Goal: Find specific page/section: Find specific page/section

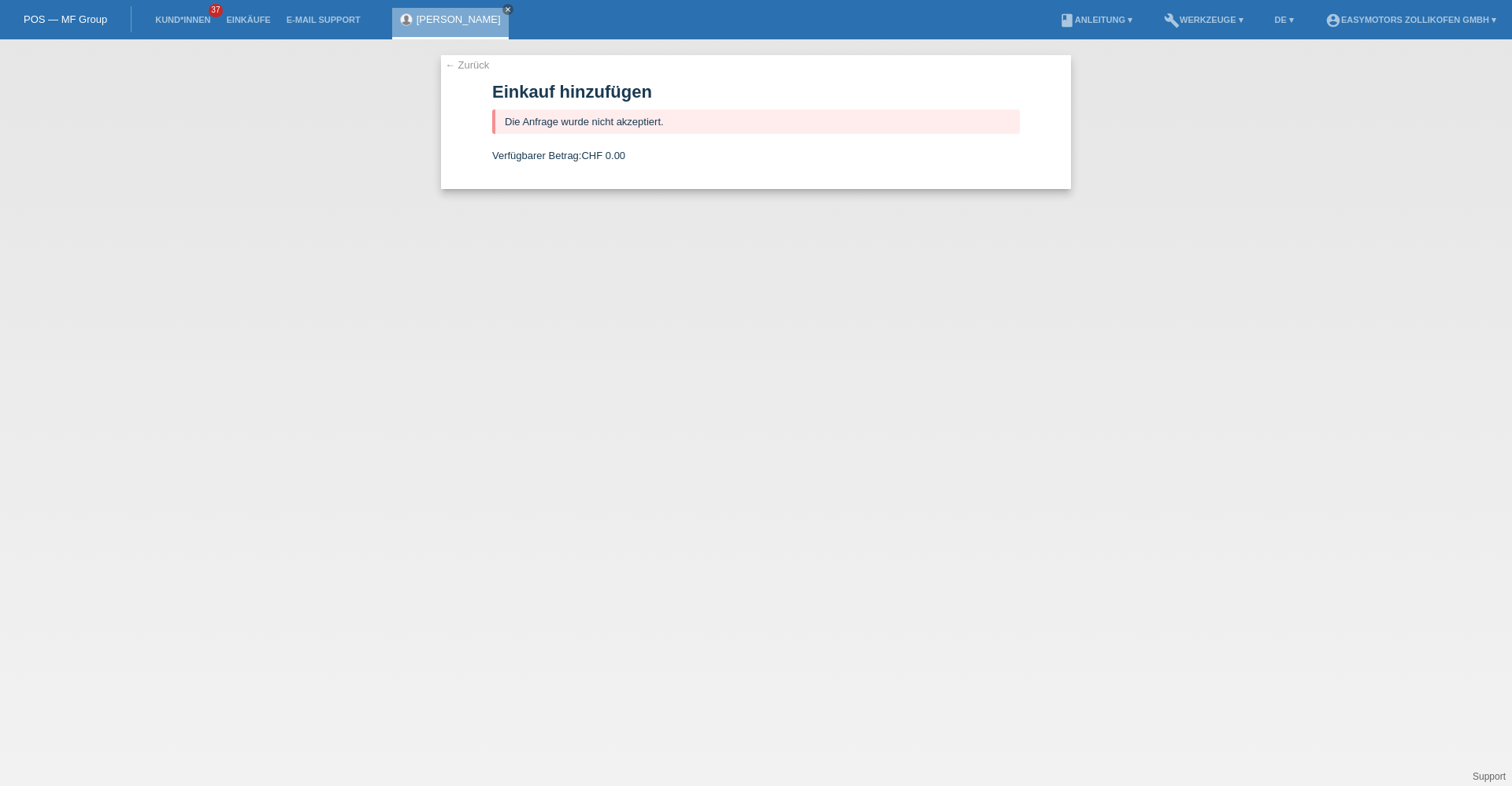
click at [245, 11] on li "Einkäufe" at bounding box center [247, 20] width 59 height 41
click at [243, 15] on link "Einkäufe" at bounding box center [247, 19] width 59 height 9
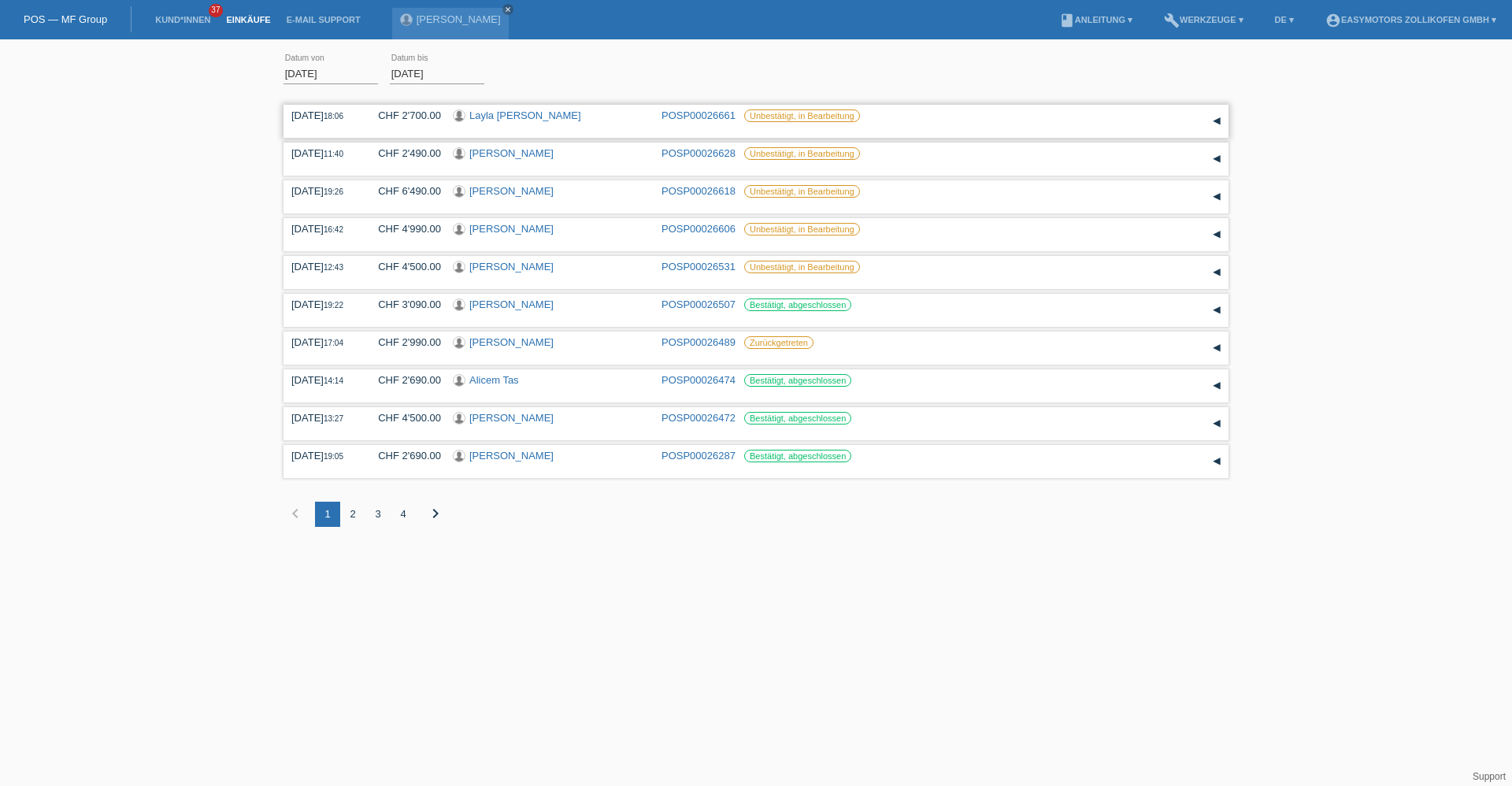
drag, startPoint x: 222, startPoint y: 107, endPoint x: 659, endPoint y: 127, distance: 437.5
click at [659, 127] on div "01.08.2025 error Datum von 27.08.2025 error Datum bis Übernehmen 18:06 Datum" at bounding box center [756, 299] width 1512 height 503
click at [164, 275] on div "01.08.2025 error Datum von 27.08.2025 error Datum bis Übernehmen 18:06 Datum" at bounding box center [756, 299] width 1512 height 503
click at [490, 153] on link "[PERSON_NAME]" at bounding box center [512, 153] width 84 height 12
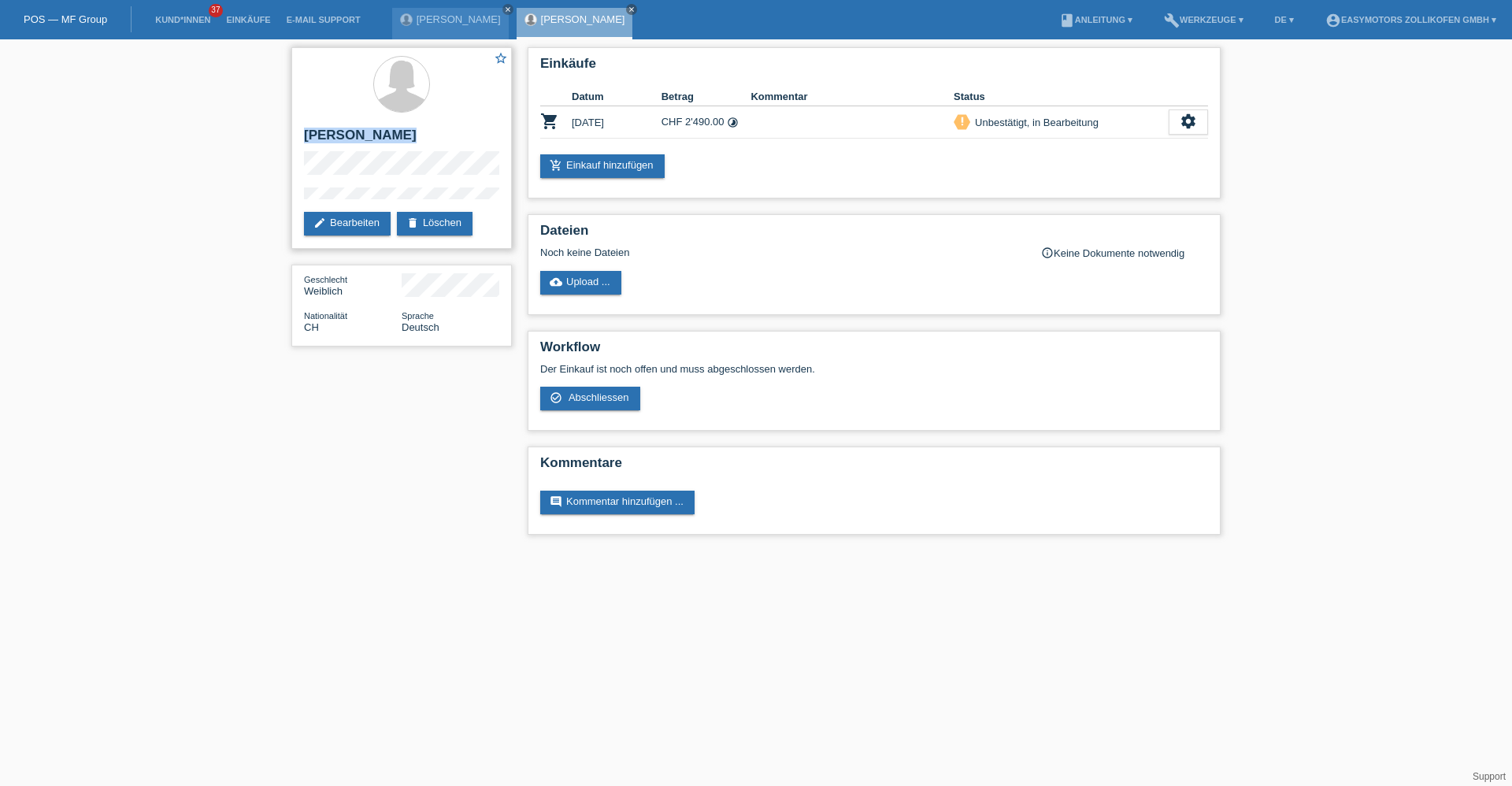
click at [291, 141] on div "star_border [PERSON_NAME] edit Bearbeiten delete Löschen" at bounding box center [402, 148] width 221 height 202
click at [242, 22] on link "Einkäufe" at bounding box center [247, 19] width 59 height 9
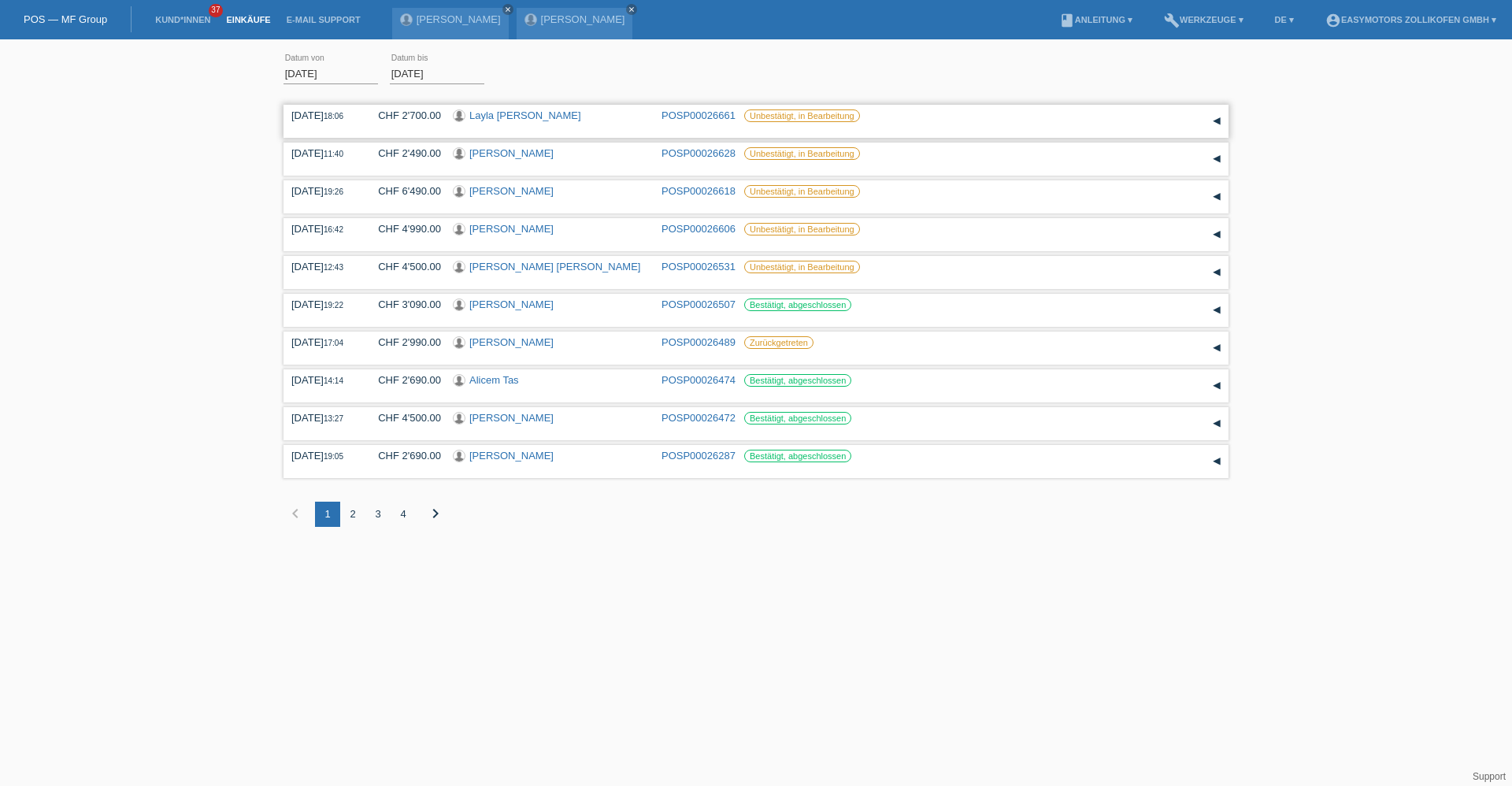
click at [514, 113] on link "Layla Aaden Muumin" at bounding box center [526, 115] width 112 height 12
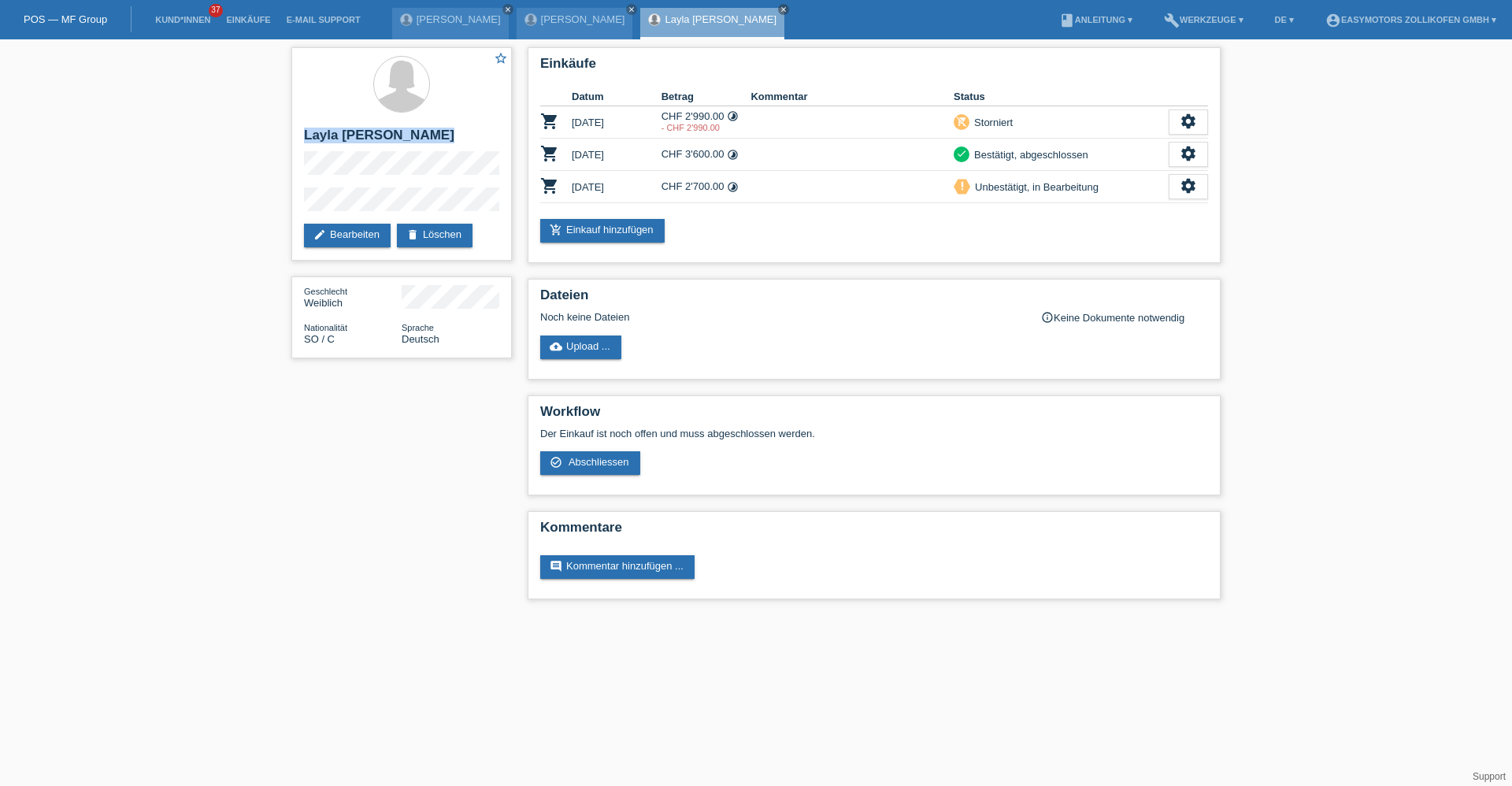
click at [284, 144] on div "star_border Layla Aaden Muumin edit Bearbeiten delete Löschen Geschlecht Weibli…" at bounding box center [402, 207] width 236 height 334
click at [264, 22] on link "Einkäufe" at bounding box center [247, 19] width 59 height 9
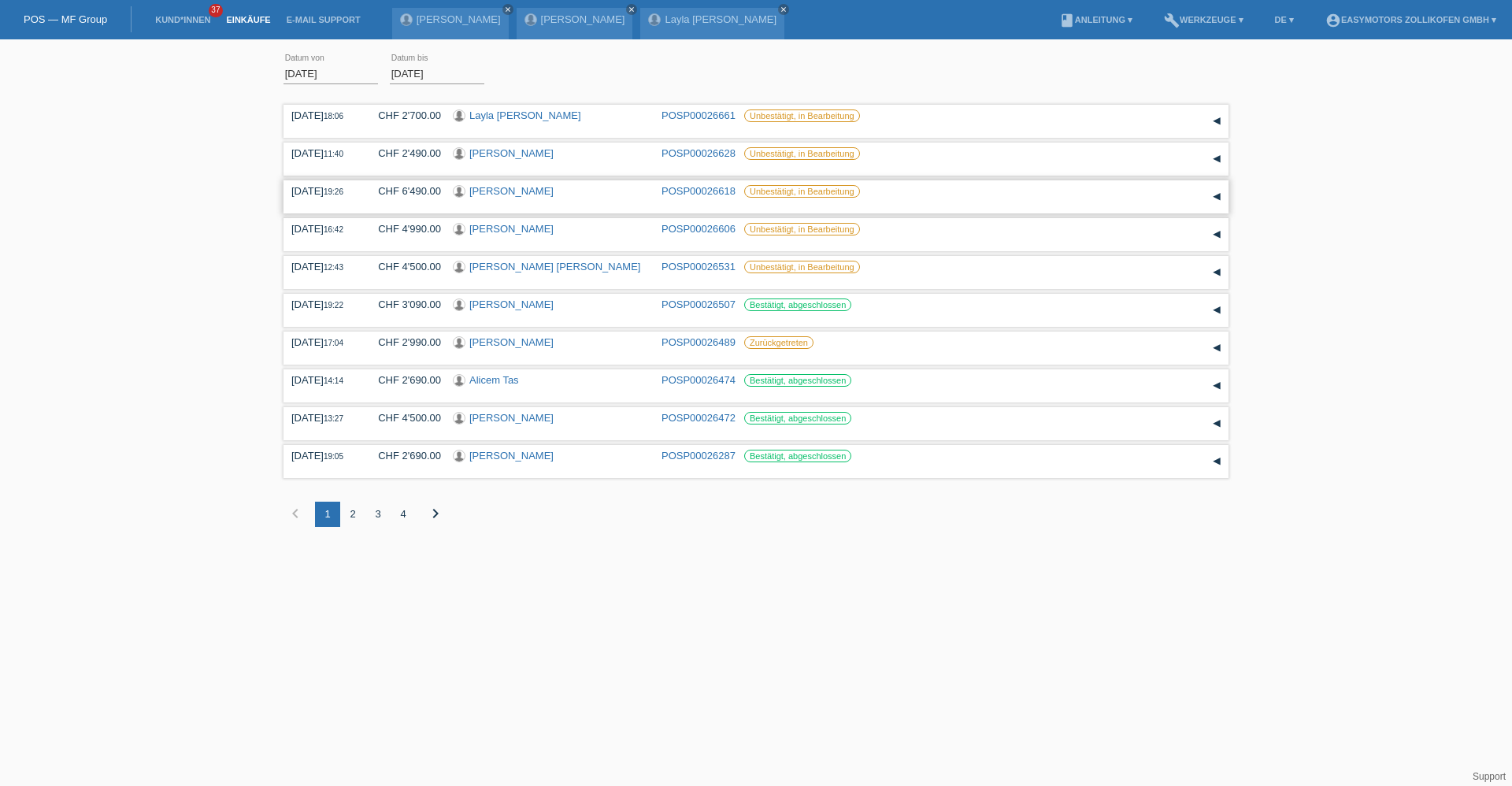
click at [490, 190] on link "Elia Borer" at bounding box center [512, 191] width 84 height 12
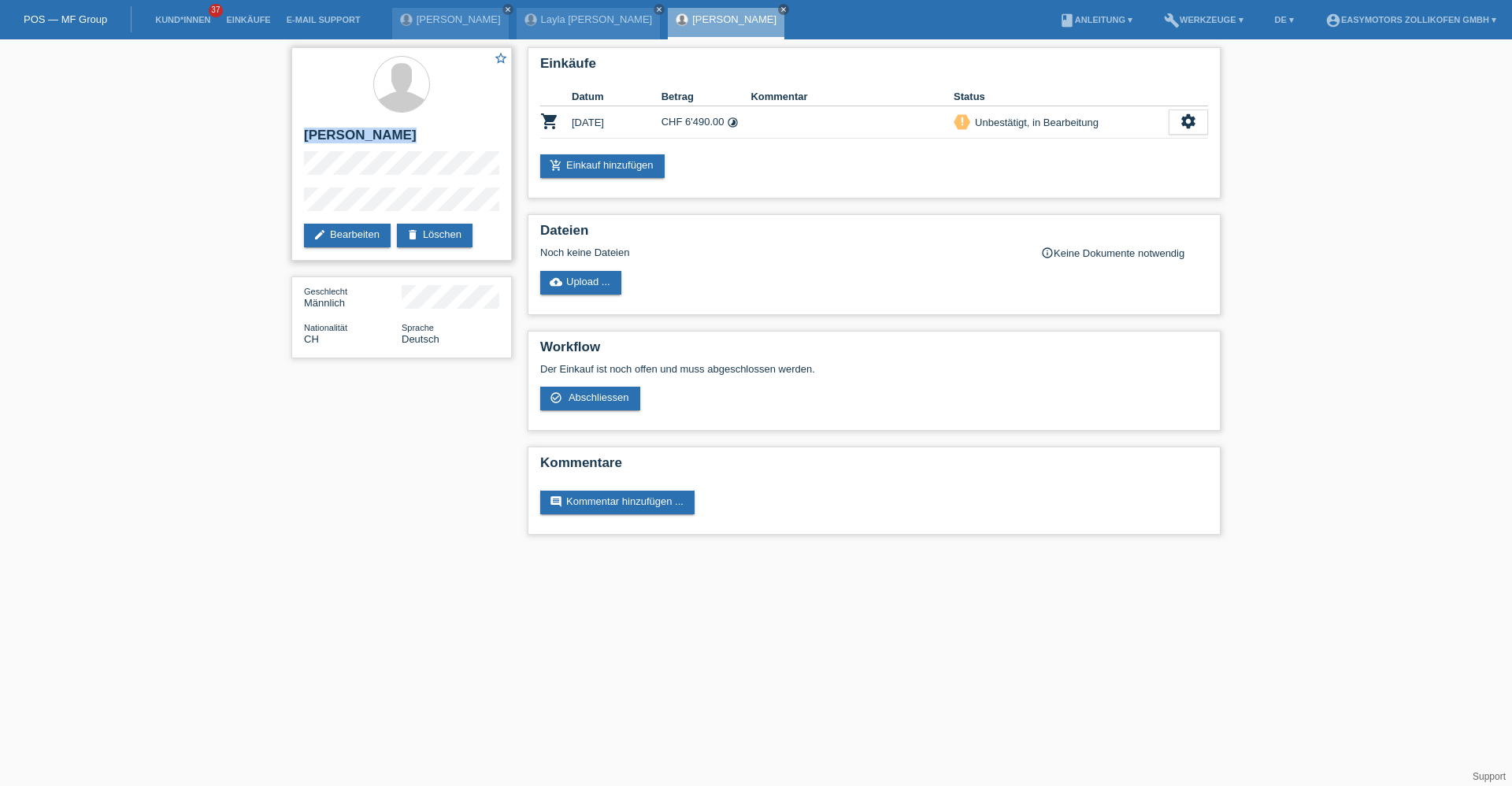
click at [295, 133] on div "star_border Elia Borer edit Bearbeiten delete Löschen" at bounding box center [402, 154] width 221 height 214
click at [251, 15] on link "Einkäufe" at bounding box center [247, 19] width 59 height 9
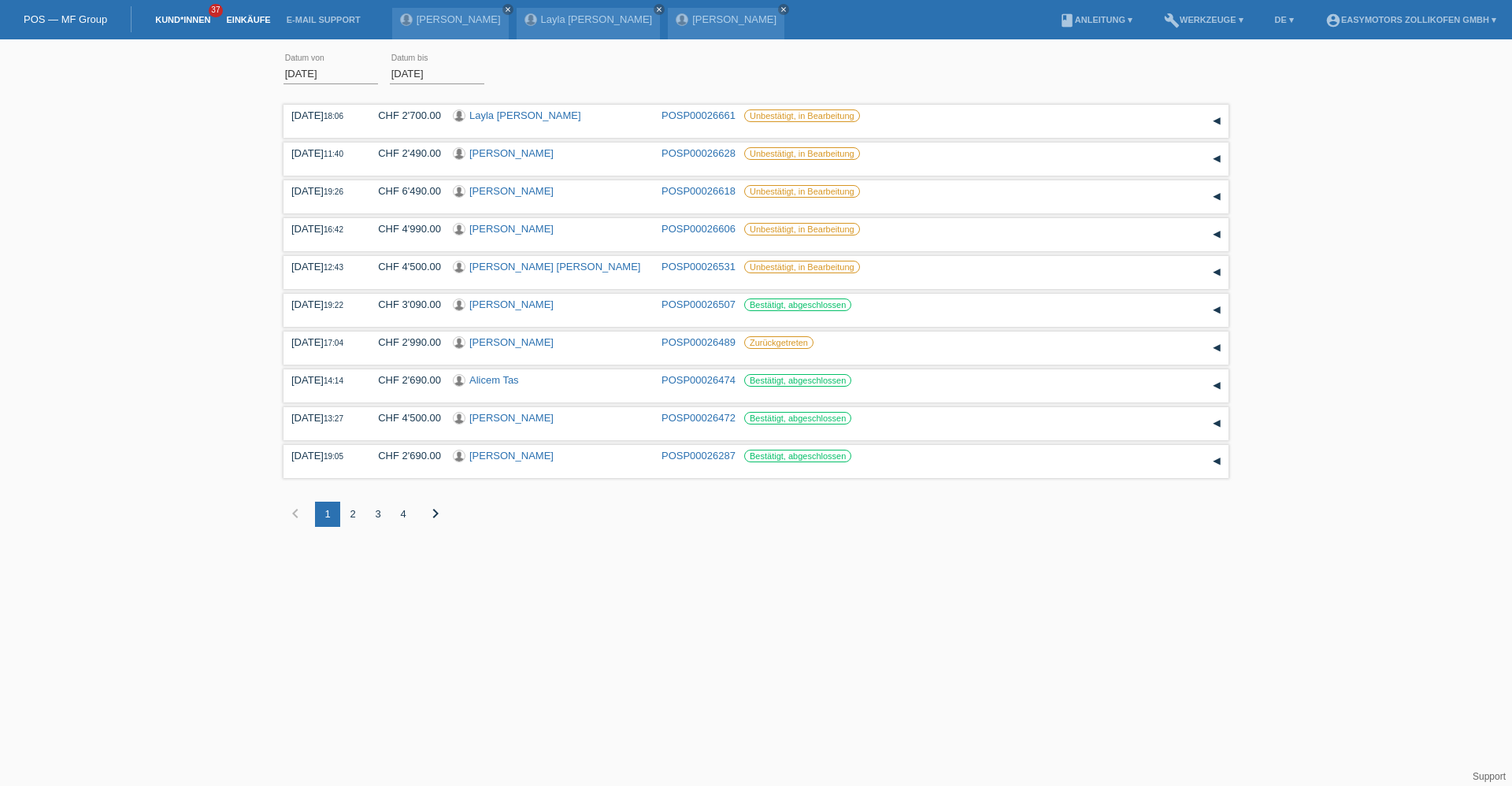
click at [205, 21] on link "Kund*innen" at bounding box center [183, 19] width 71 height 9
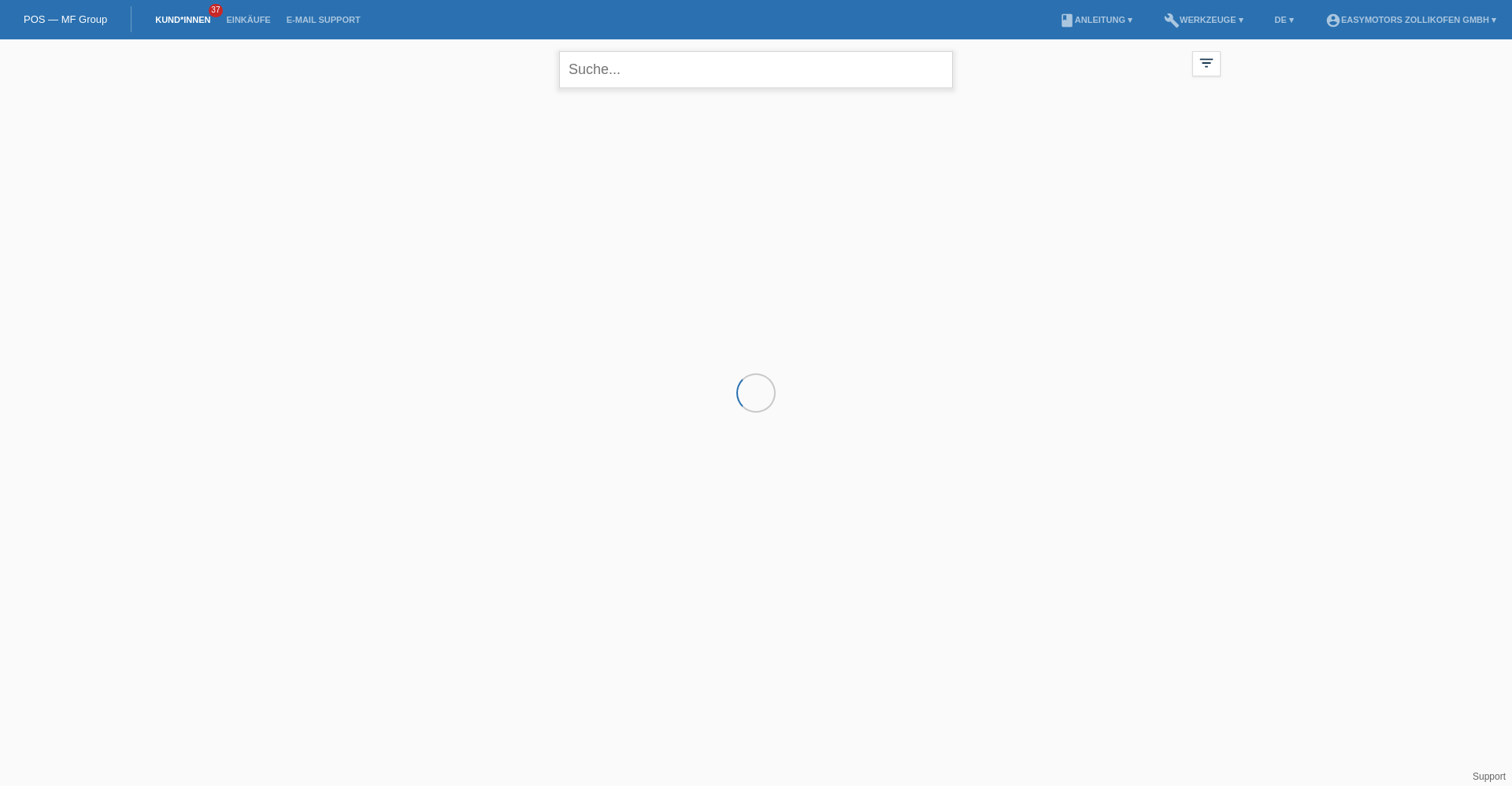
click at [696, 66] on input "text" at bounding box center [756, 69] width 394 height 37
type input "hetemi"
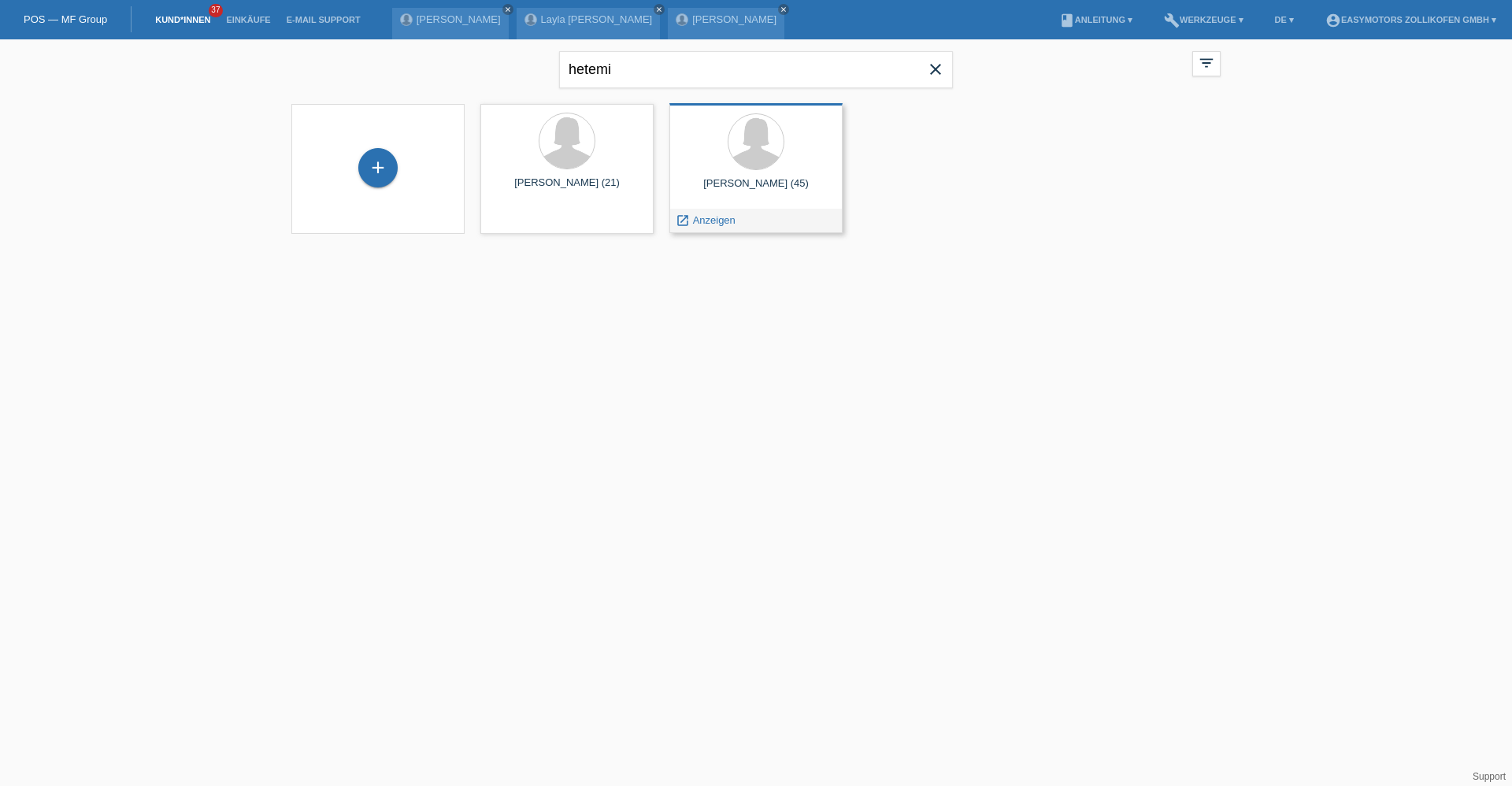
click at [734, 162] on div at bounding box center [756, 143] width 148 height 59
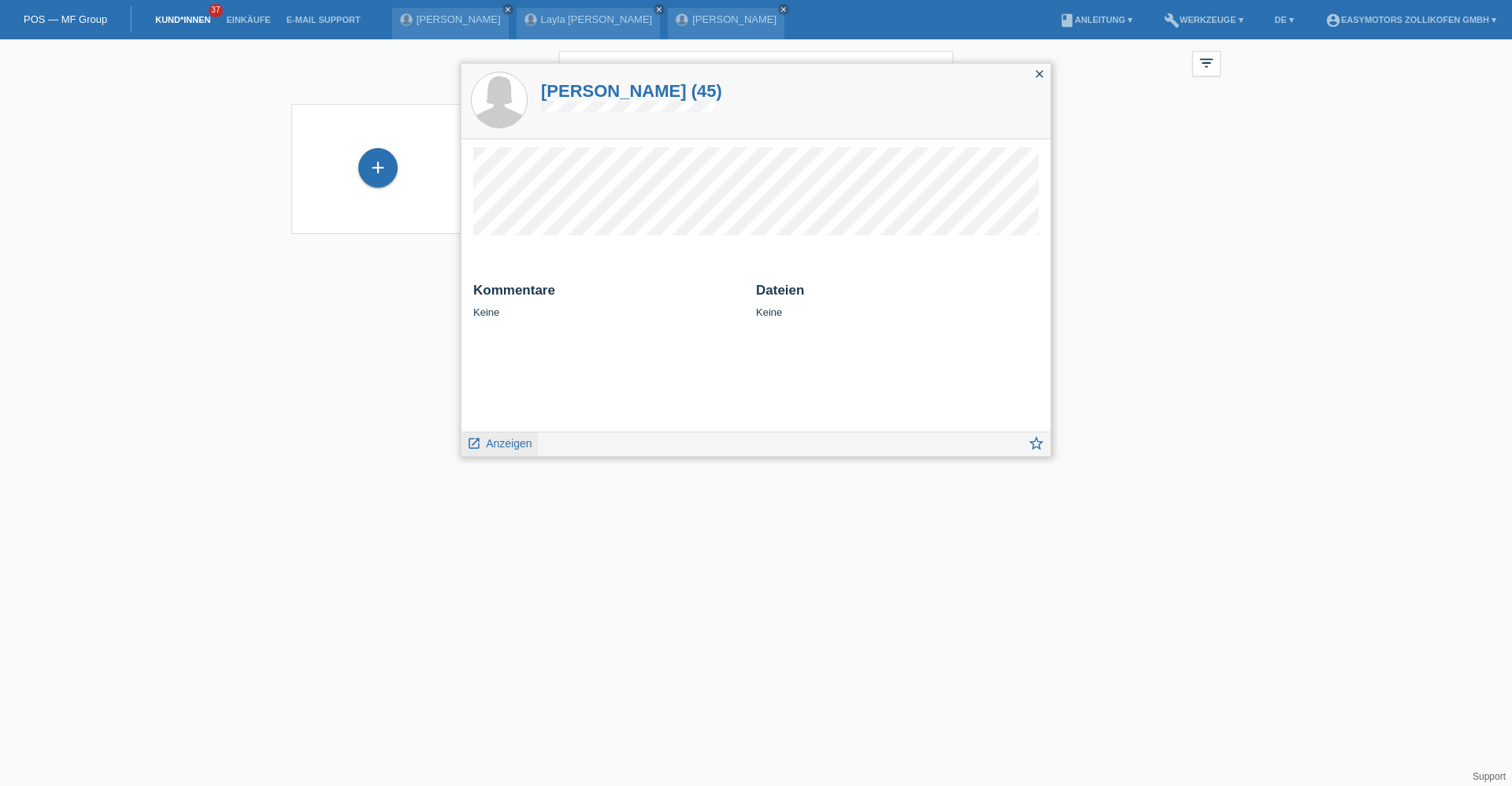
drag, startPoint x: 491, startPoint y: 452, endPoint x: 491, endPoint y: 444, distance: 8.0
click at [491, 451] on div "launch Anzeigen" at bounding box center [499, 444] width 77 height 23
click at [491, 444] on span "Anzeigen" at bounding box center [509, 443] width 46 height 13
